Goal: Transaction & Acquisition: Purchase product/service

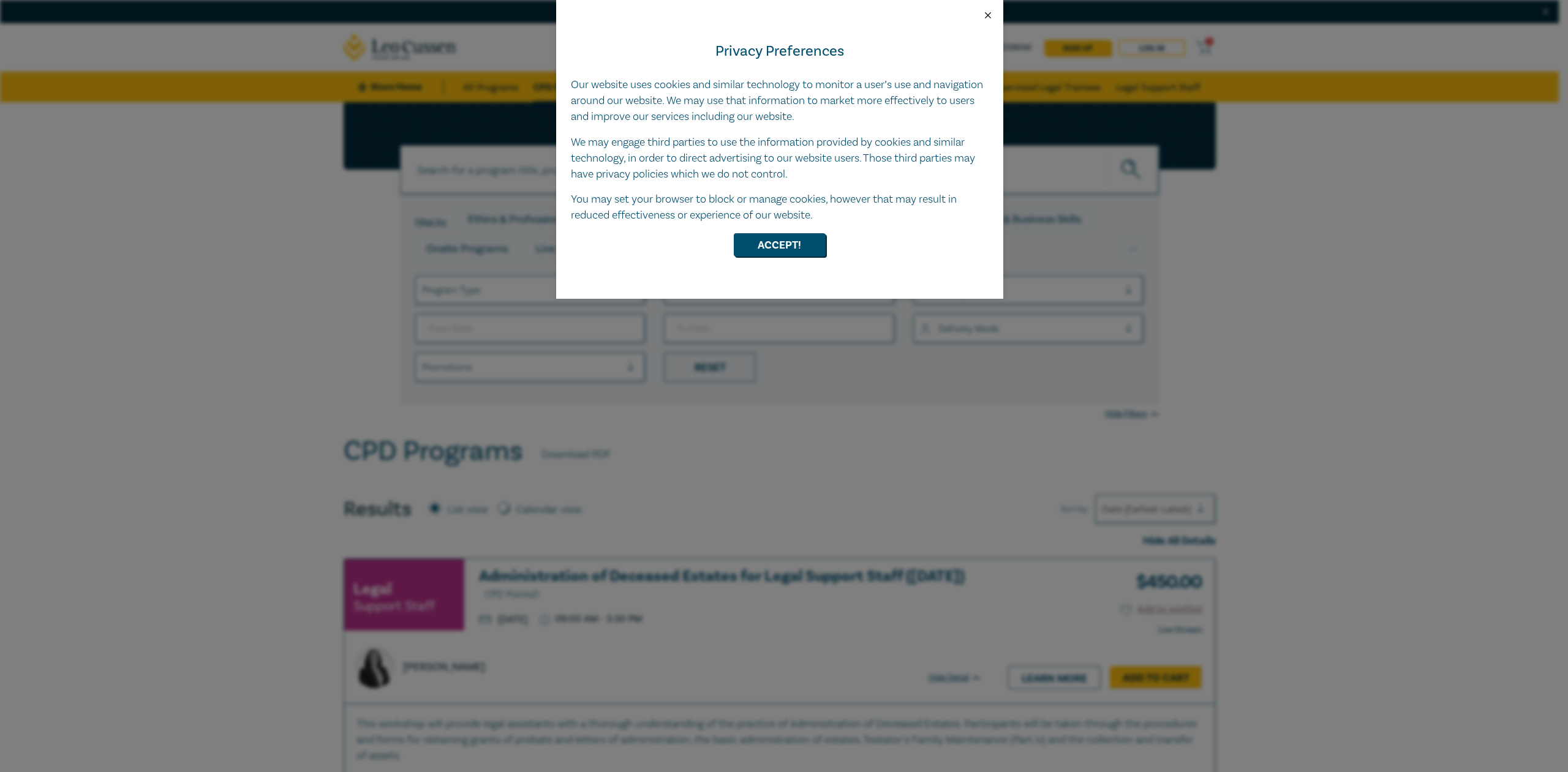
click at [990, 15] on button "Close" at bounding box center [988, 15] width 11 height 11
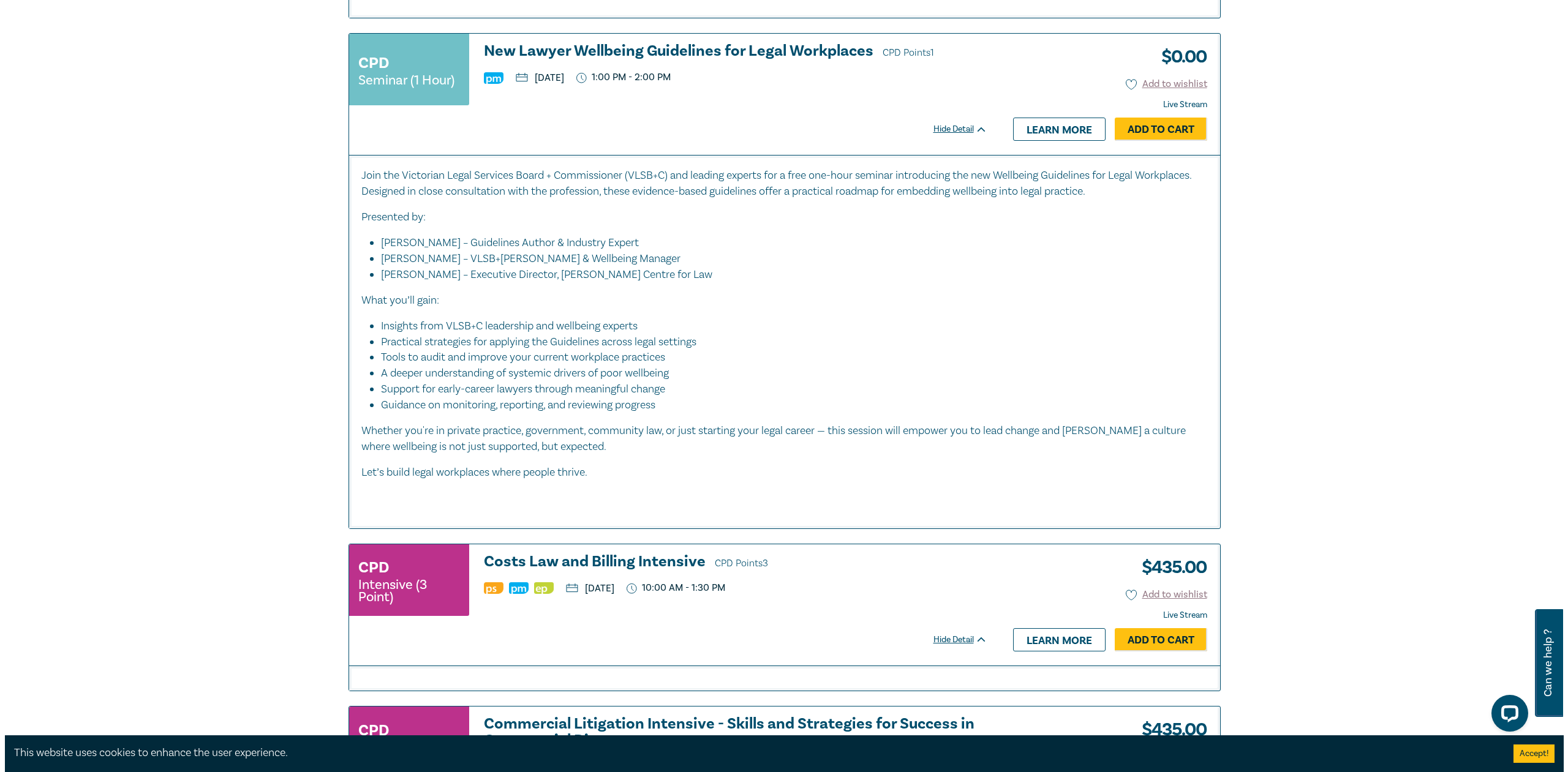
scroll to position [3121, 0]
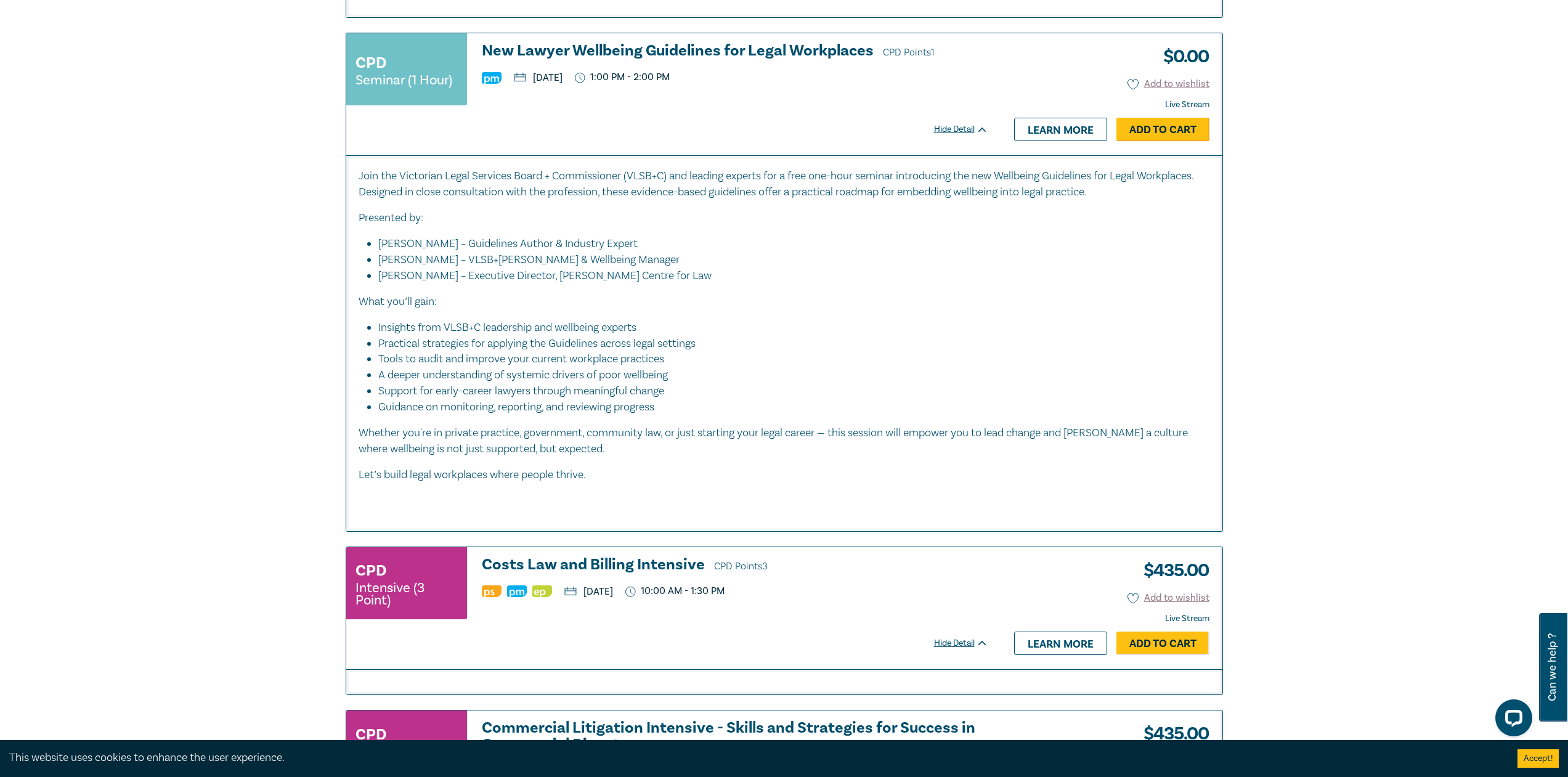
click at [1157, 132] on link "Add to Cart" at bounding box center [1162, 129] width 93 height 23
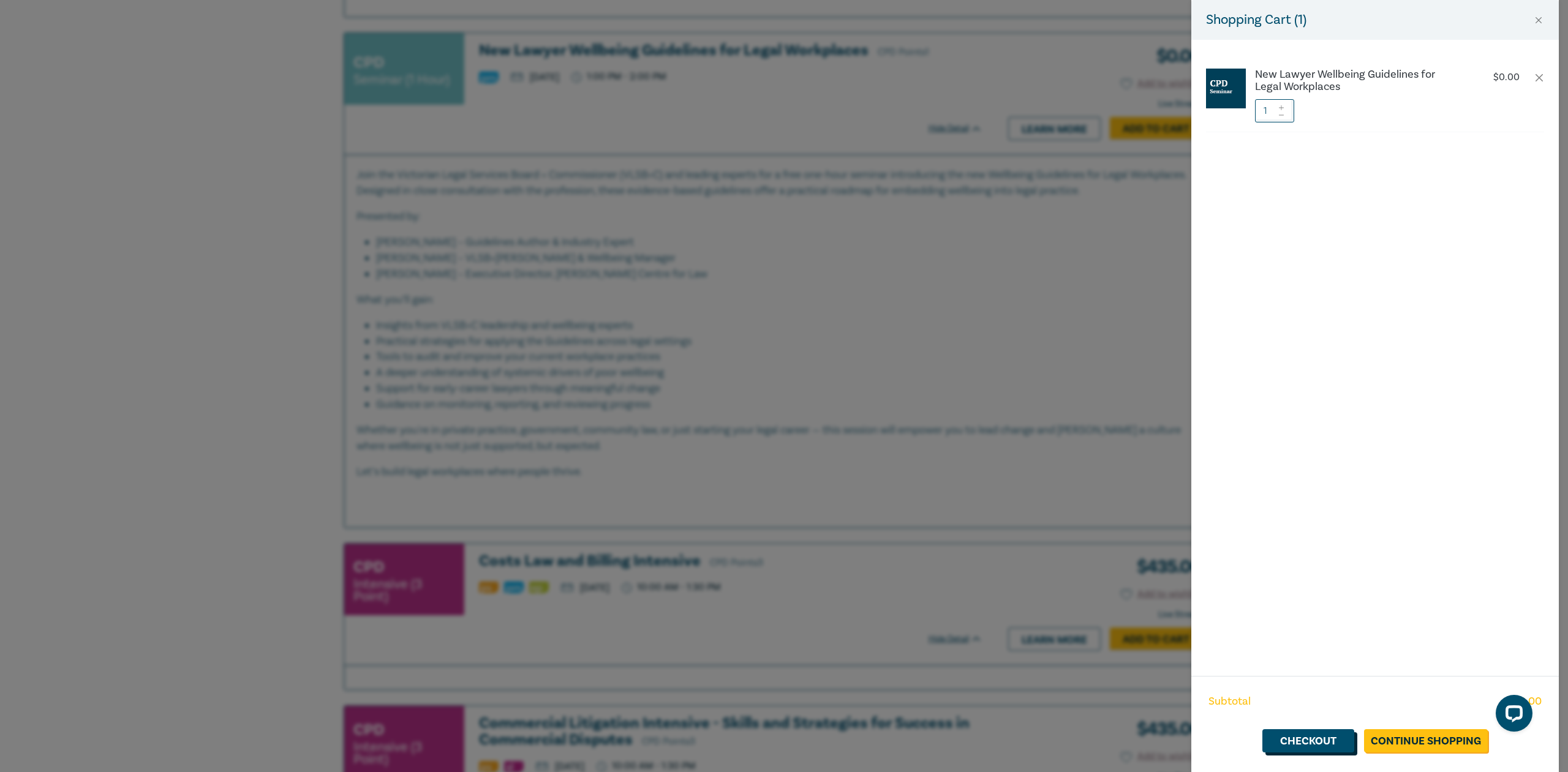
click at [1307, 739] on link "Checkout" at bounding box center [1308, 741] width 92 height 23
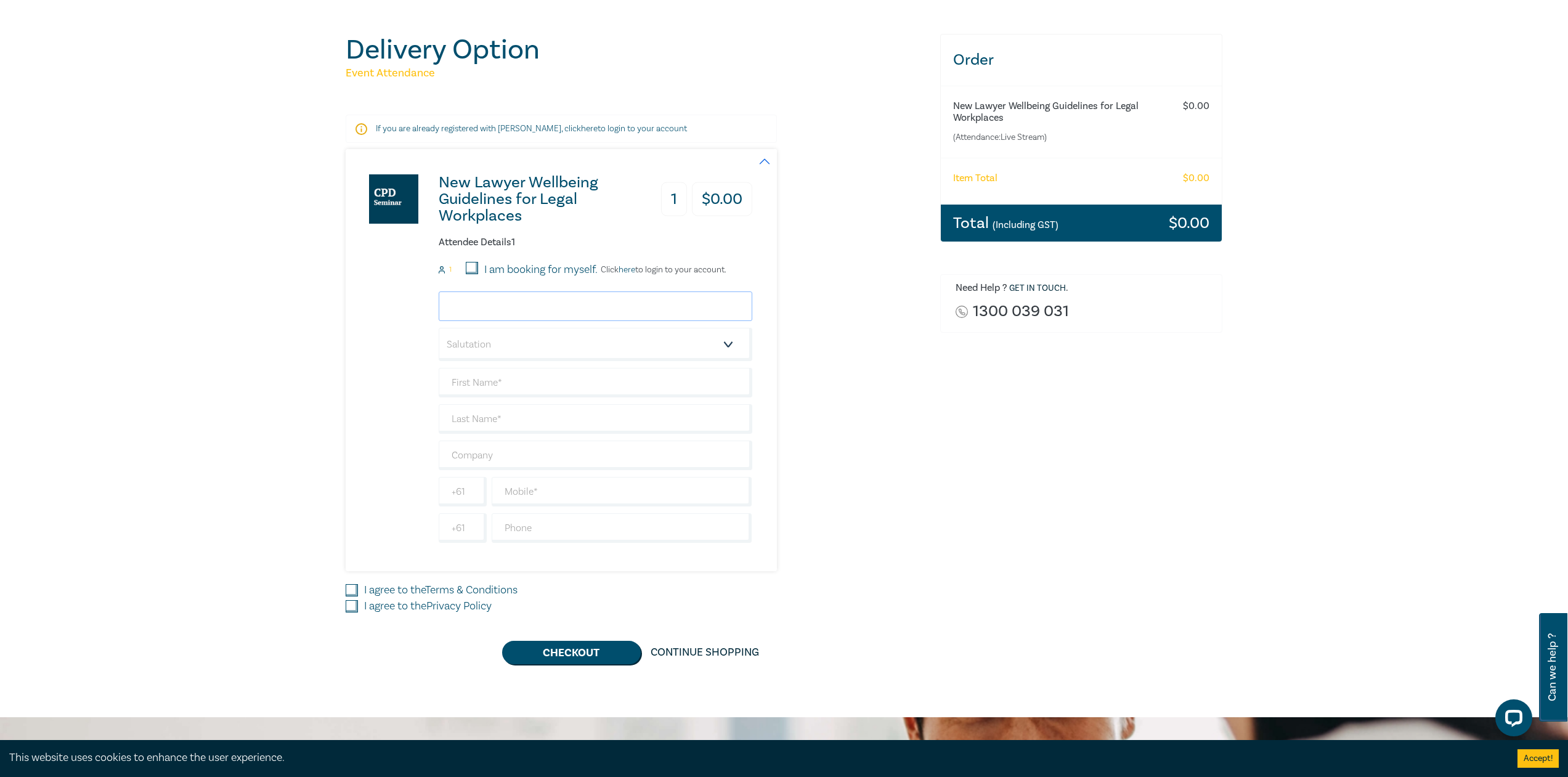
click at [522, 311] on input "email" at bounding box center [595, 306] width 313 height 29
type input "kennan@mansourlawyers.com.au"
click at [727, 344] on select "Salutation Mr. Mrs. Ms. Miss Dr. Prof. Other" at bounding box center [595, 344] width 313 height 34
select select "Mr."
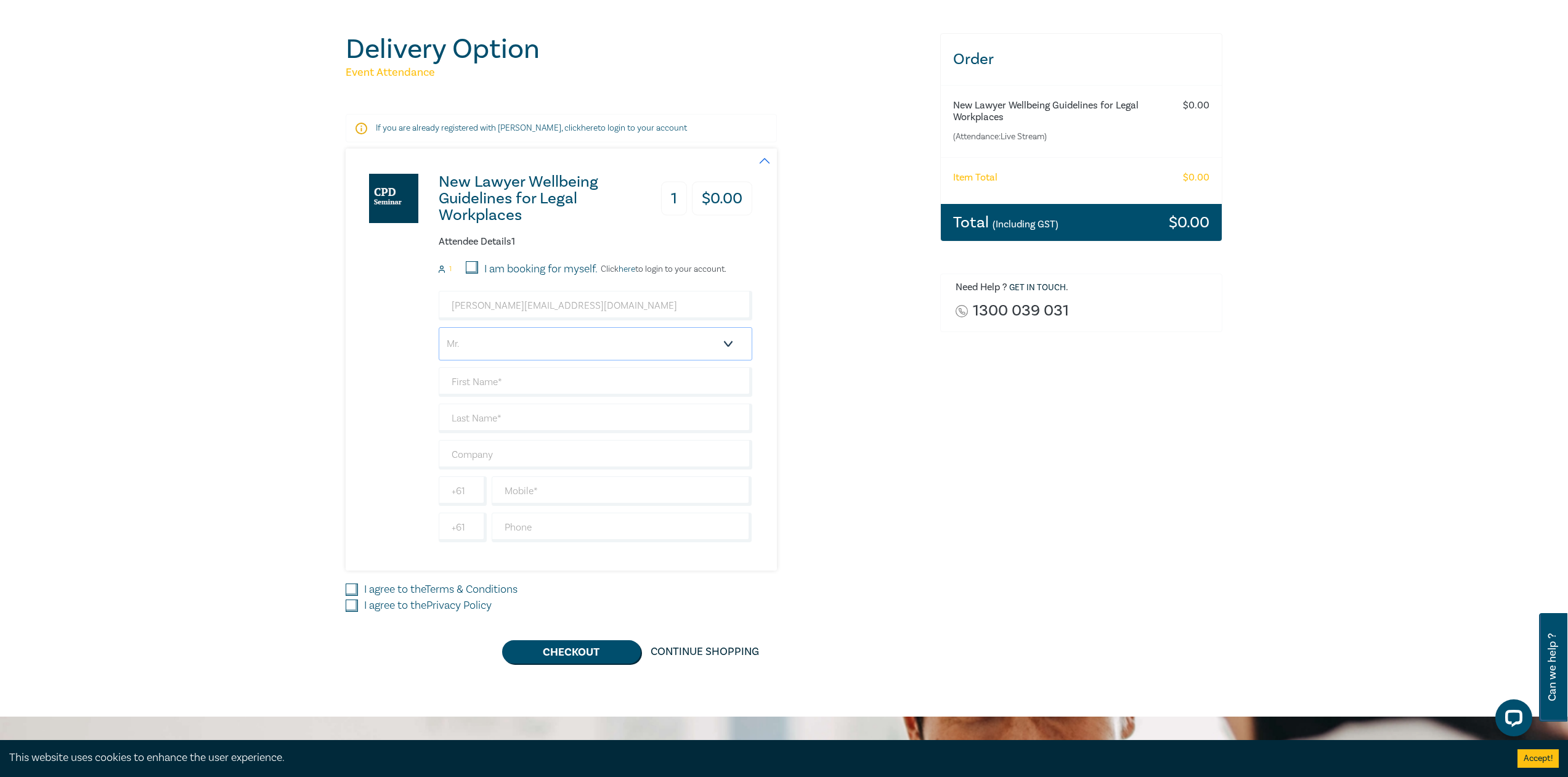
click at [438, 327] on select "Salutation Mr. Mrs. Ms. Miss Dr. Prof. Other" at bounding box center [595, 344] width 313 height 34
click at [566, 387] on input "text" at bounding box center [595, 382] width 313 height 29
type input "[PERSON_NAME]"
type input "Lungu"
type input "Mansour Lawyers"
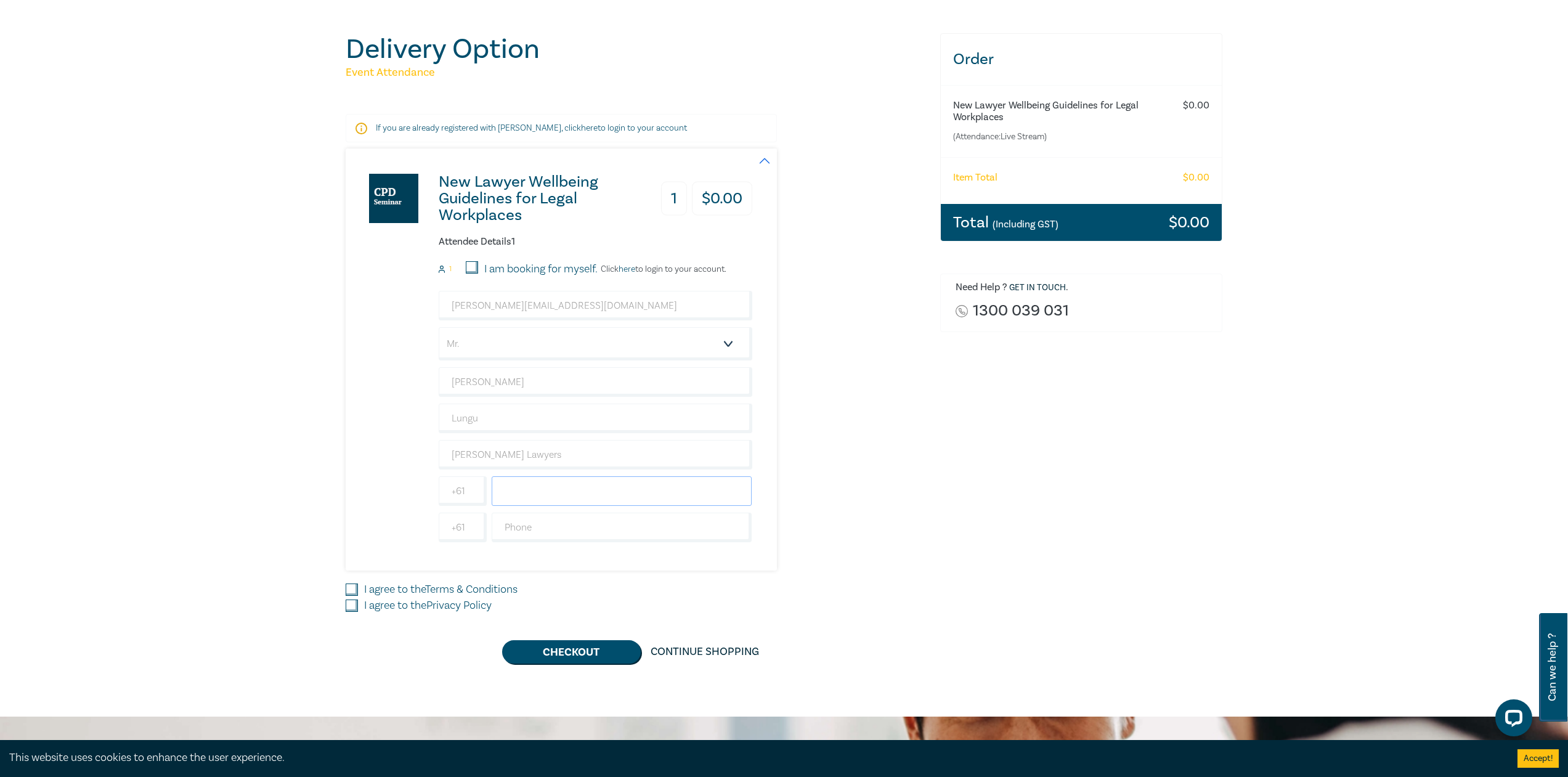
click at [591, 487] on input "text" at bounding box center [622, 491] width 261 height 29
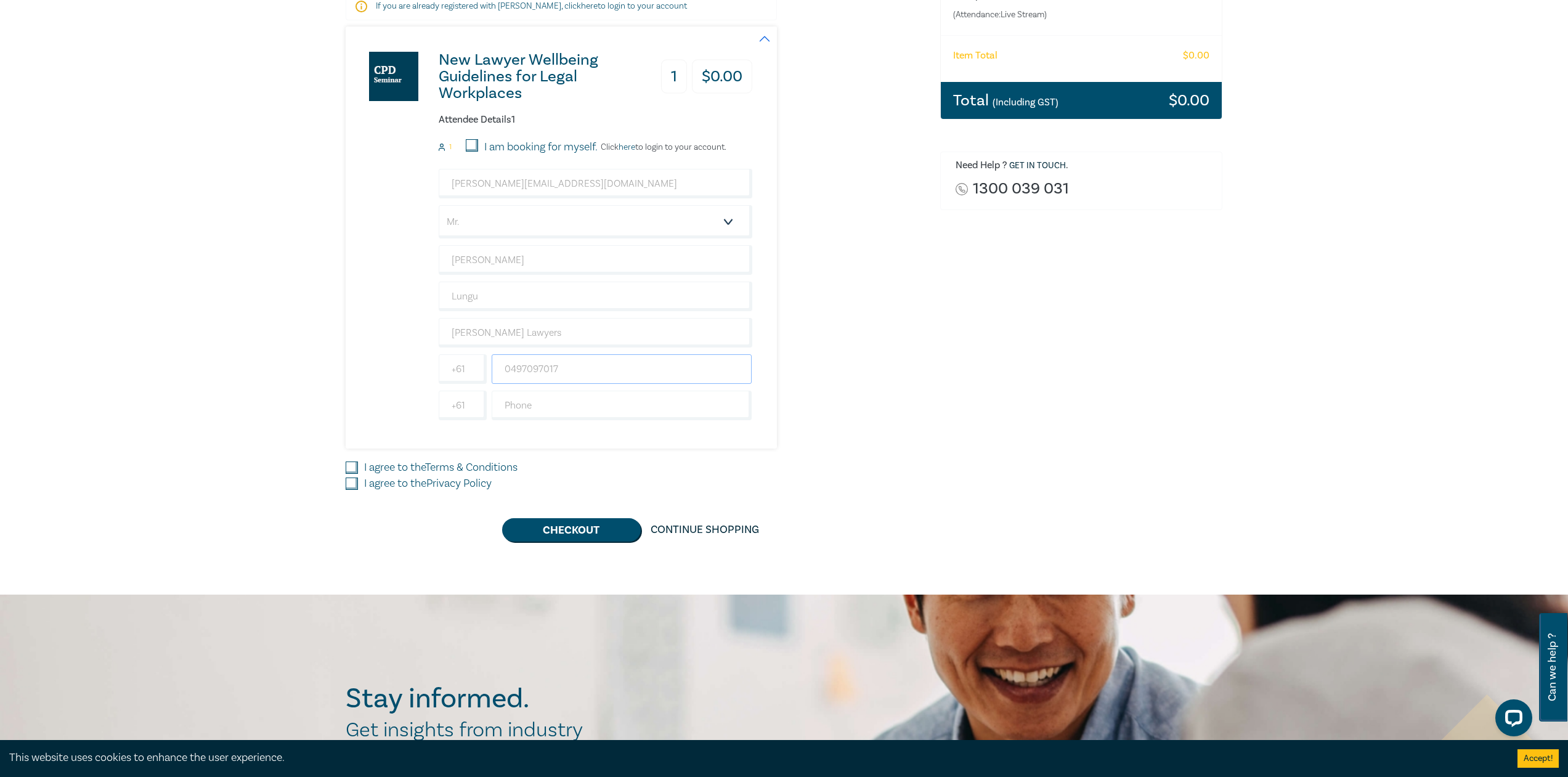
scroll to position [246, 0]
type input "0497097017"
click at [351, 466] on input "I agree to the Terms & Conditions" at bounding box center [351, 467] width 12 height 12
checkbox input "true"
click at [354, 484] on input "I agree to the Privacy Policy" at bounding box center [351, 483] width 12 height 12
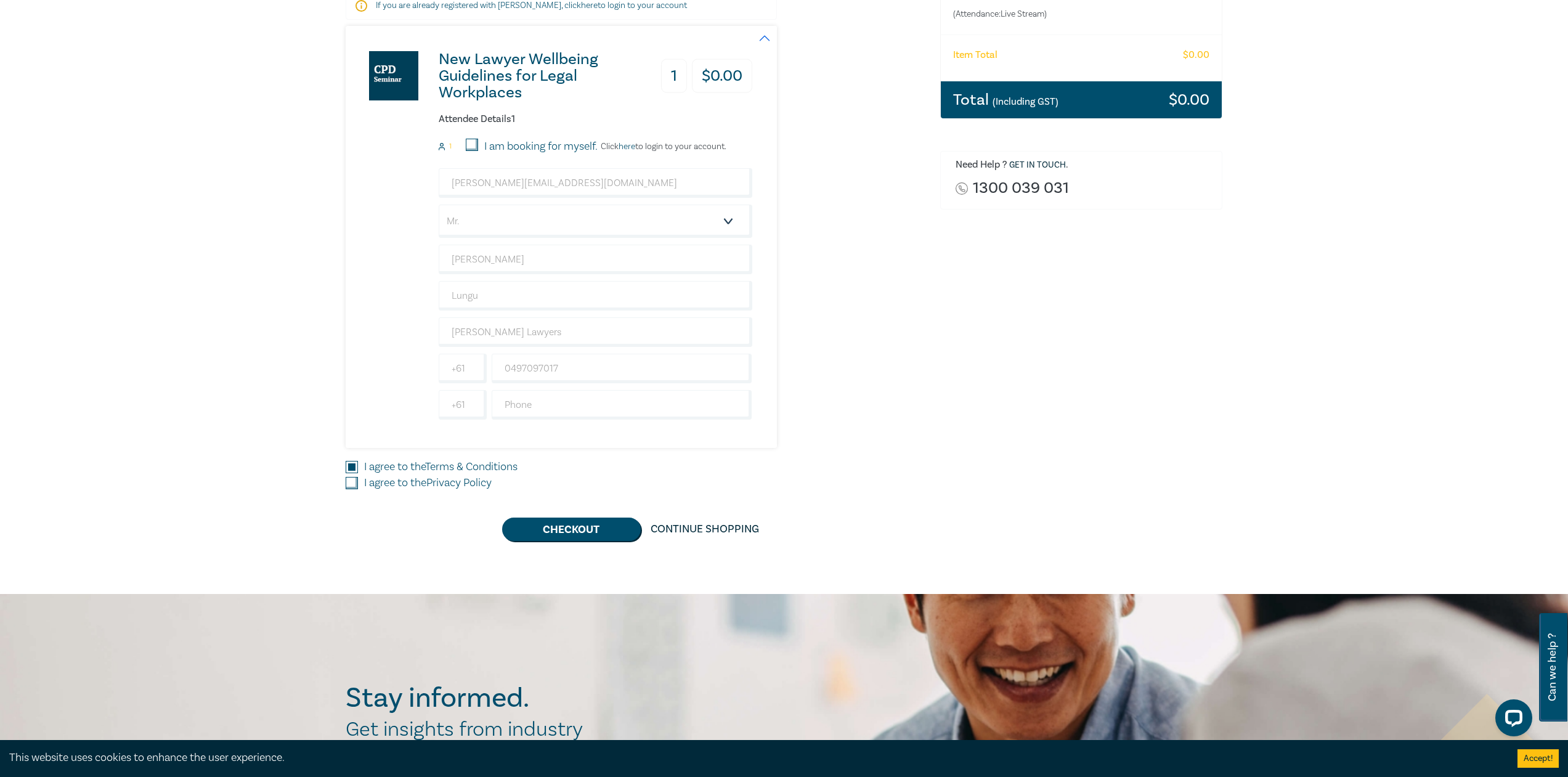
checkbox input "true"
click at [476, 147] on input "I am booking for myself." at bounding box center [472, 145] width 12 height 12
checkbox input "true"
click at [567, 529] on button "Checkout" at bounding box center [571, 529] width 139 height 23
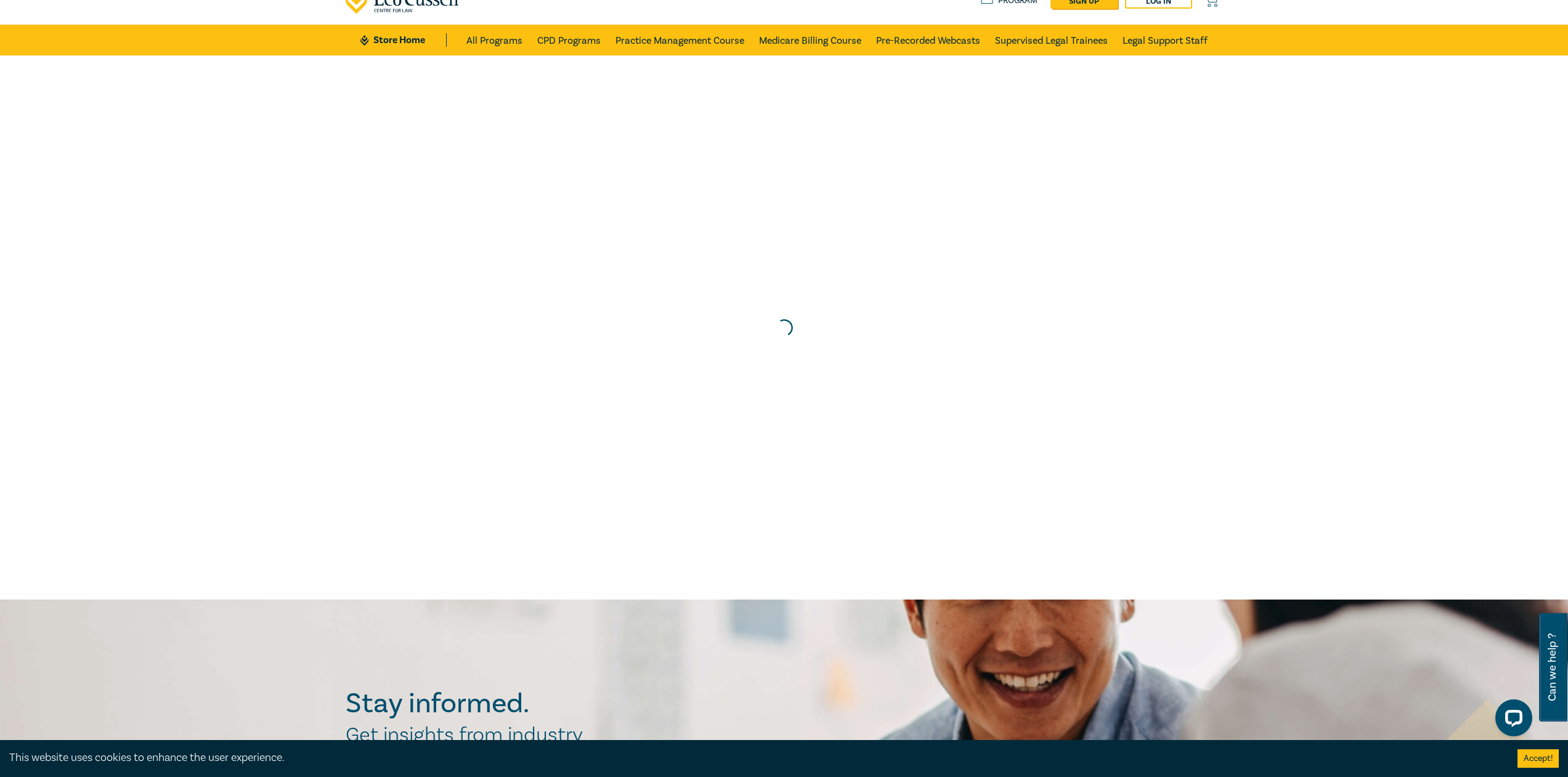
scroll to position [0, 0]
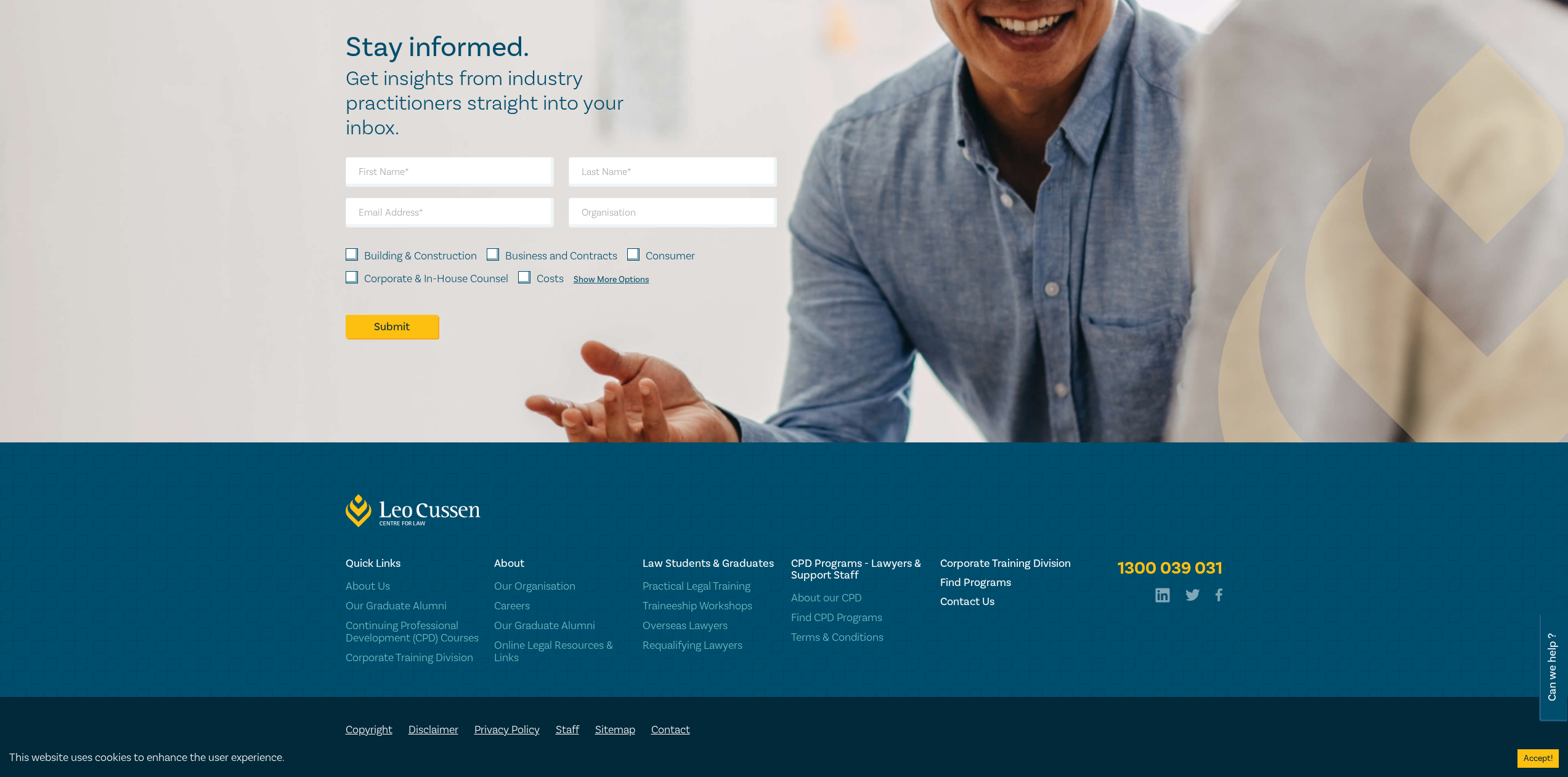
scroll to position [1070, 0]
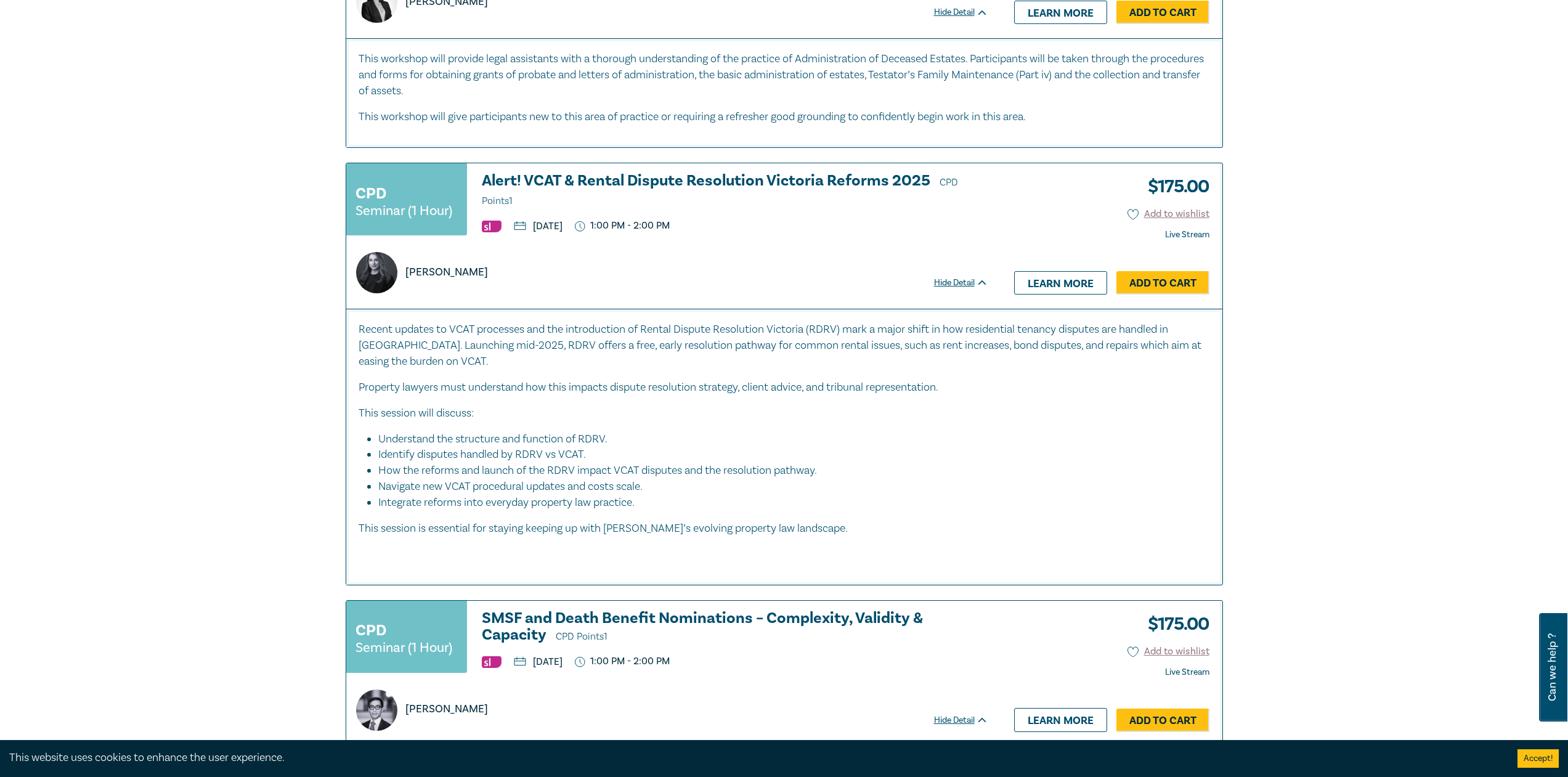
scroll to position [5715, 0]
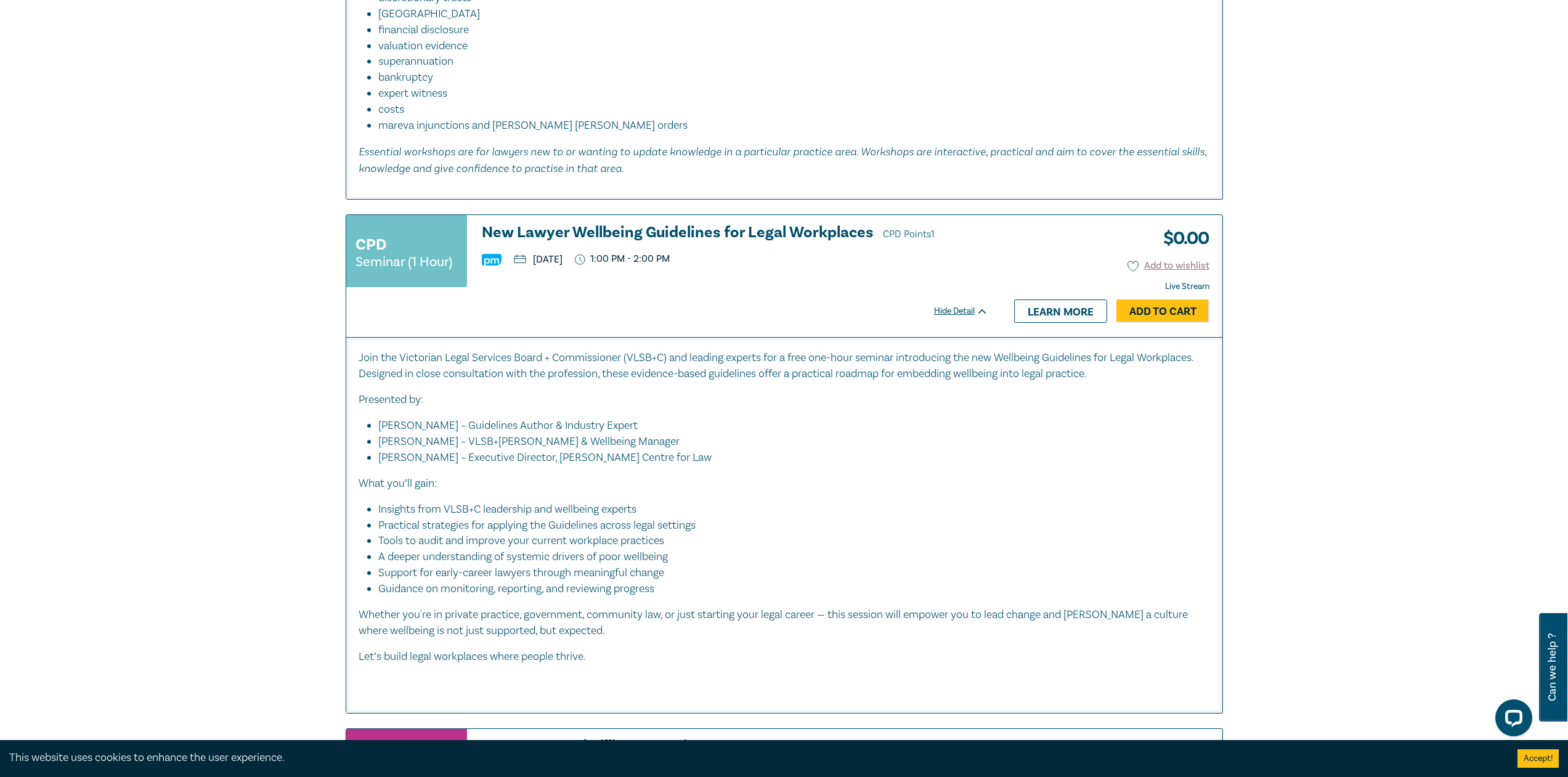
scroll to position [2960, 0]
